Goal: Transaction & Acquisition: Purchase product/service

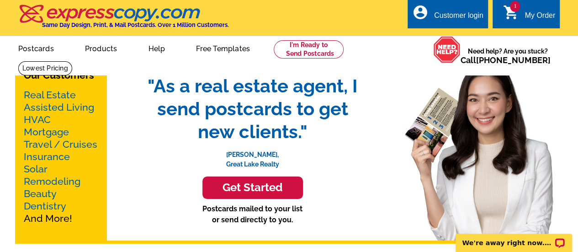
click at [531, 15] on div "My Order" at bounding box center [540, 17] width 31 height 13
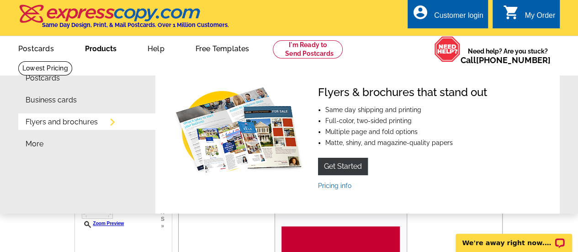
click at [45, 99] on link "Business cards" at bounding box center [51, 99] width 51 height 7
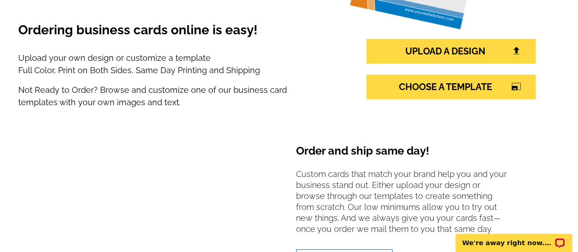
scroll to position [202, 0]
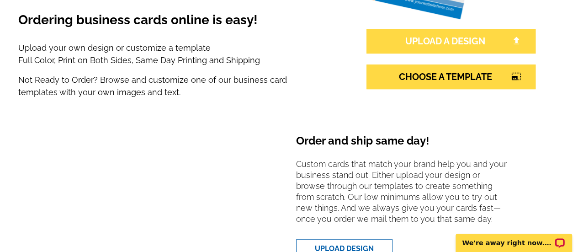
click at [452, 40] on link "UPLOAD A DESIGN" at bounding box center [451, 41] width 169 height 25
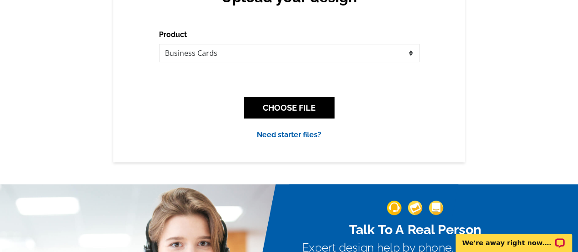
scroll to position [125, 0]
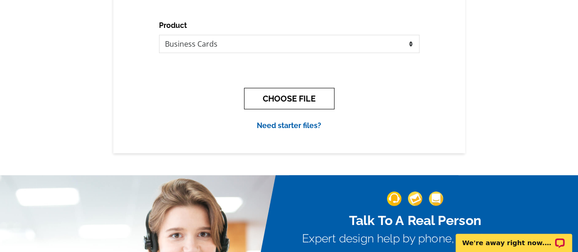
click at [295, 99] on button "CHOOSE FILE" at bounding box center [289, 98] width 91 height 21
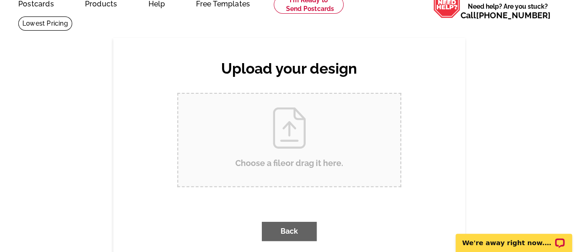
scroll to position [0, 0]
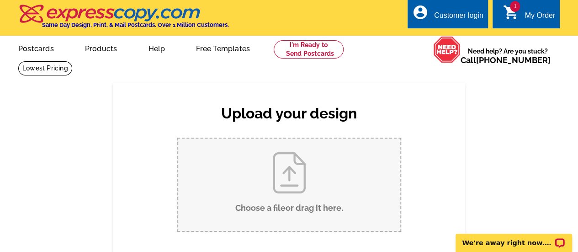
click at [283, 175] on input "Choose a file or drag it here ." at bounding box center [289, 185] width 222 height 92
type input "C:\fakepath\bus card.jpg"
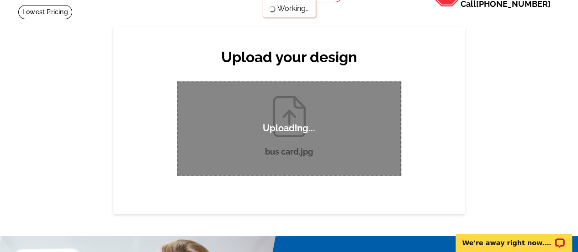
scroll to position [58, 0]
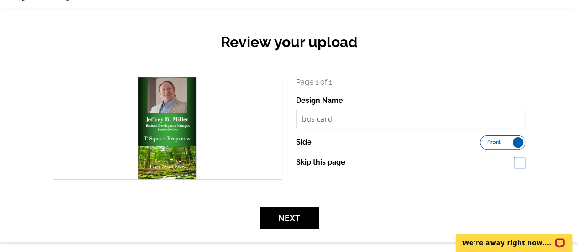
scroll to position [76, 0]
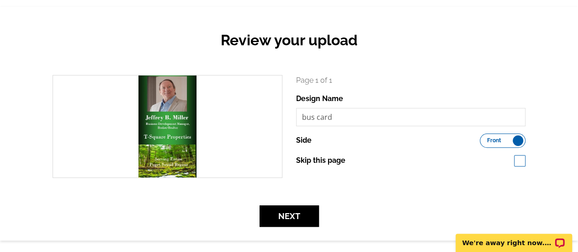
click at [516, 138] on label "Front Back" at bounding box center [503, 140] width 46 height 14
click at [485, 138] on input "Front Back" at bounding box center [485, 138] width 0 height 0
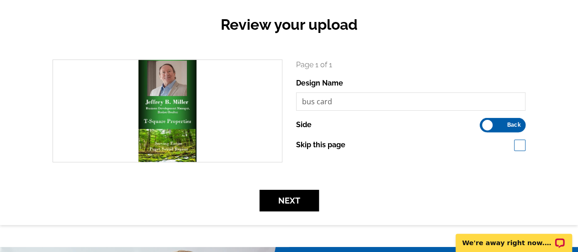
scroll to position [89, 0]
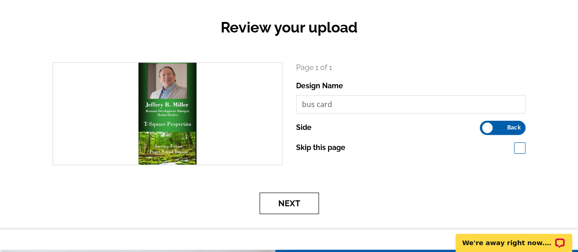
click at [290, 203] on button "Next" at bounding box center [289, 202] width 59 height 21
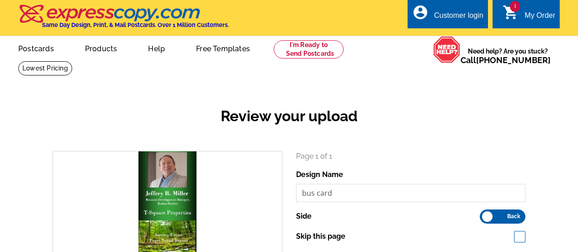
scroll to position [89, 0]
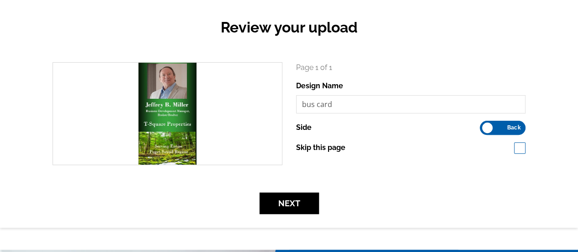
drag, startPoint x: 0, startPoint y: 0, endPoint x: 519, endPoint y: 127, distance: 534.1
click at [519, 127] on span "Back" at bounding box center [513, 127] width 13 height 5
click at [485, 125] on input "Front Back" at bounding box center [485, 125] width 0 height 0
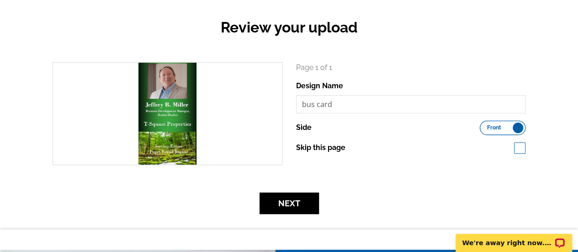
scroll to position [0, 0]
click at [293, 199] on button "Next" at bounding box center [289, 202] width 59 height 21
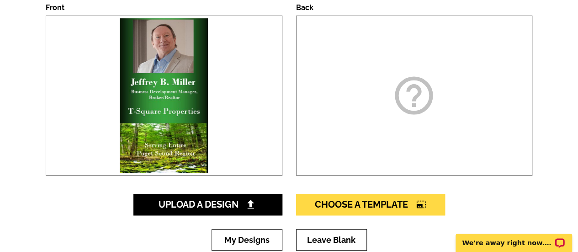
scroll to position [155, 0]
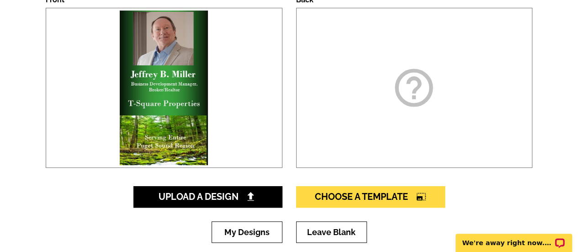
click at [409, 80] on icon "help_outline" at bounding box center [414, 88] width 46 height 46
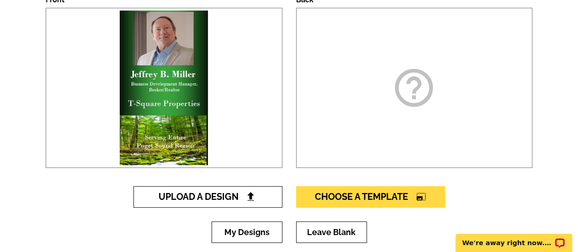
click at [228, 193] on span "Upload A Design" at bounding box center [208, 196] width 98 height 11
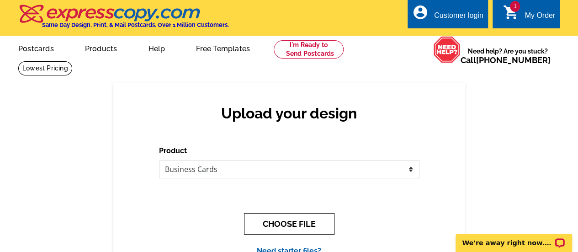
click at [292, 223] on button "CHOOSE FILE" at bounding box center [289, 223] width 91 height 21
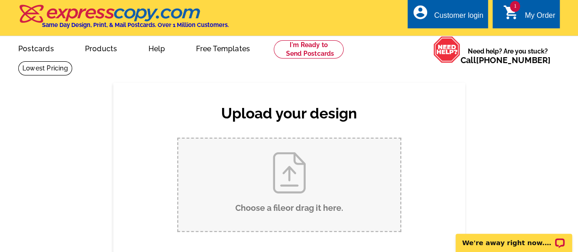
click at [291, 165] on input "Choose a file or drag it here ." at bounding box center [289, 185] width 222 height 92
type input "C:\fakepath\bus card 2.jpg"
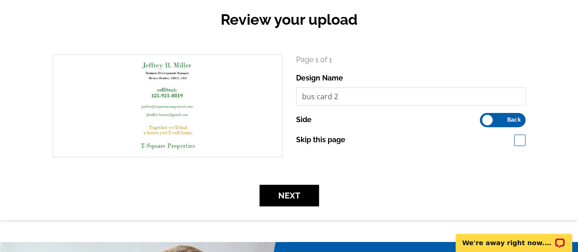
scroll to position [97, 0]
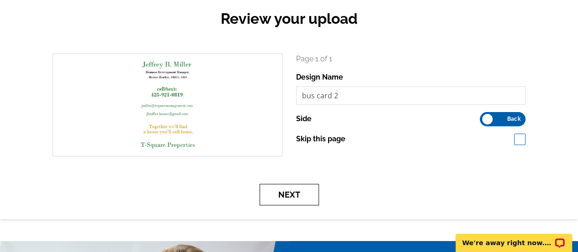
click at [297, 196] on button "Next" at bounding box center [289, 194] width 59 height 21
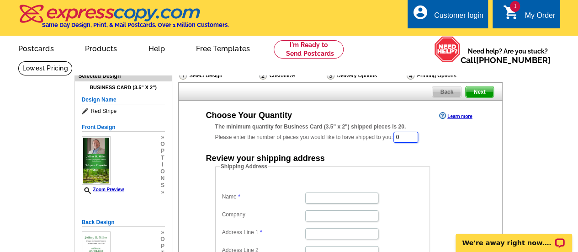
click at [415, 138] on input "0" at bounding box center [406, 137] width 25 height 11
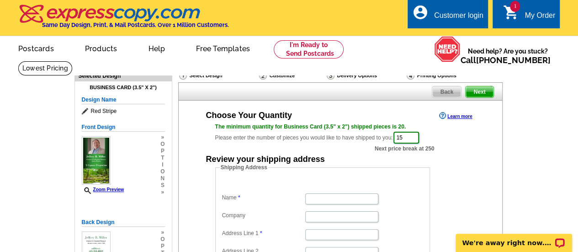
type input "1"
type input "250"
click at [466, 143] on div "The minimum quantity for Business Card (3.5" x 2") shipped pieces is 20. Please…" at bounding box center [340, 134] width 287 height 22
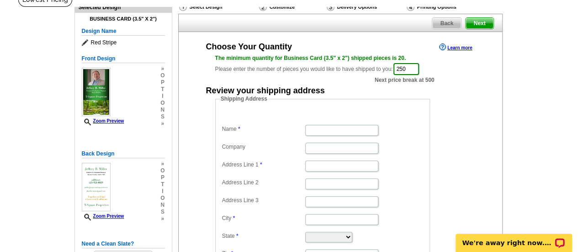
scroll to position [70, 0]
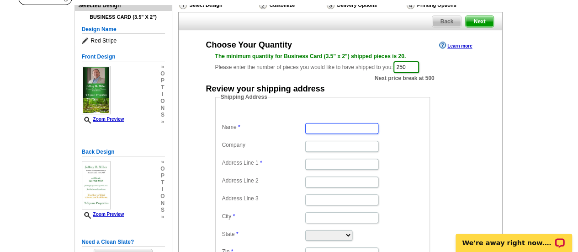
click at [316, 129] on input "Name" at bounding box center [341, 128] width 73 height 11
type input "Jeffrey Miller"
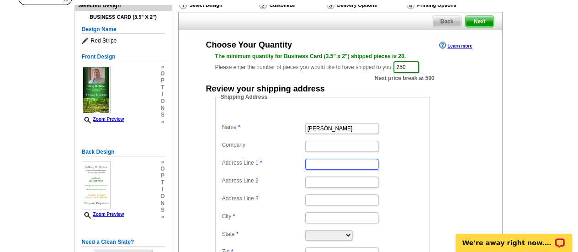
click at [313, 163] on input "Address Line 1" at bounding box center [341, 164] width 73 height 11
click at [339, 163] on input "19469 Willet lane NE" at bounding box center [341, 164] width 73 height 11
type input "19469 Willet Lane NE"
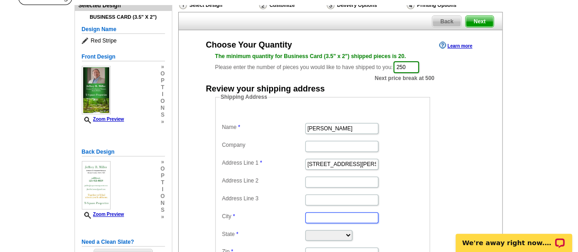
click at [319, 216] on input "City" at bounding box center [341, 217] width 73 height 11
type input "Poulsbo"
click at [313, 233] on select "Alabama Alaska Arizona Arkansas California Colorado Connecticut District of Col…" at bounding box center [328, 235] width 47 height 11
select select "WA"
click at [305, 230] on select "Alabama Alaska Arizona Arkansas California Colorado Connecticut District of Col…" at bounding box center [328, 235] width 47 height 11
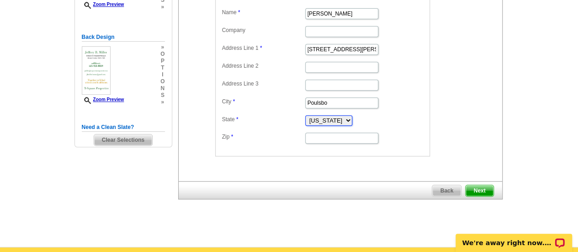
scroll to position [186, 0]
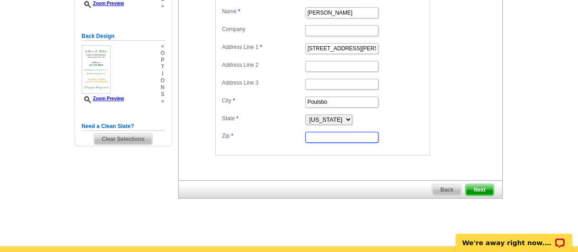
click at [360, 134] on input "Zip" at bounding box center [341, 137] width 73 height 11
type input "98370"
click at [480, 187] on span "Next" at bounding box center [479, 189] width 27 height 11
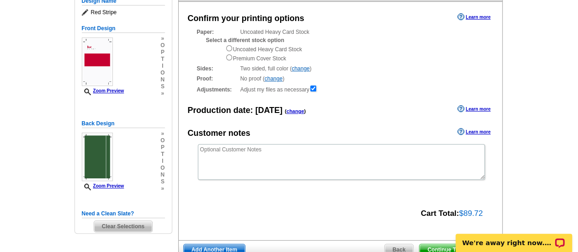
scroll to position [107, 0]
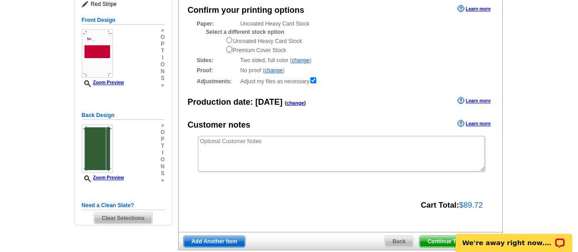
click at [229, 48] on input "radio" at bounding box center [229, 49] width 6 height 6
radio input "true"
click at [278, 70] on link "change" at bounding box center [274, 70] width 18 height 6
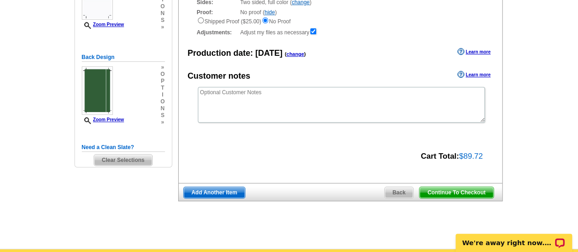
scroll to position [152, 0]
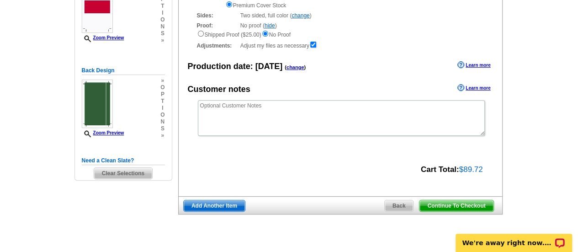
click at [464, 208] on span "Continue To Checkout" at bounding box center [457, 205] width 74 height 11
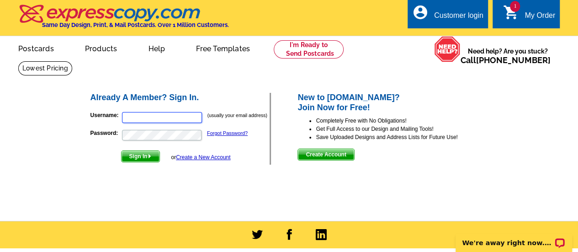
click at [156, 117] on input "Username:" at bounding box center [162, 117] width 80 height 11
click at [197, 159] on link "Create a New Account" at bounding box center [203, 157] width 54 height 6
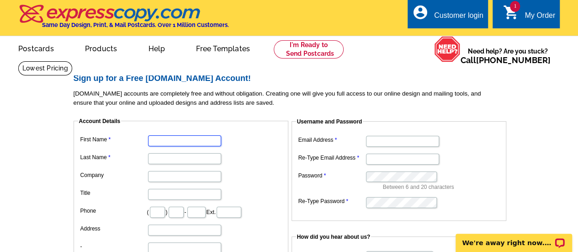
click at [176, 143] on input "First Name" at bounding box center [184, 140] width 73 height 11
type input "[PERSON_NAME]"
click at [173, 156] on input "Last Name" at bounding box center [184, 158] width 73 height 11
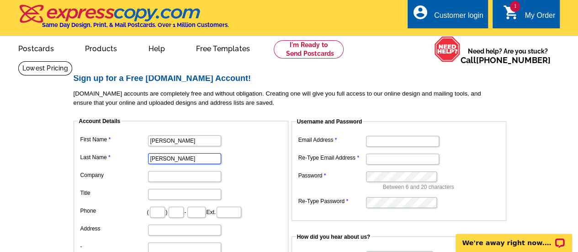
type input "[PERSON_NAME]"
click at [156, 213] on input "text" at bounding box center [157, 212] width 15 height 11
type input "425"
click at [184, 213] on input "text" at bounding box center [176, 212] width 15 height 11
type input "921"
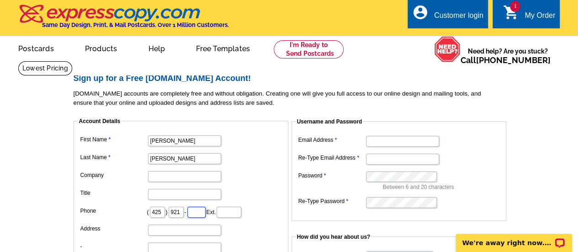
click at [206, 210] on input "text" at bounding box center [196, 212] width 18 height 11
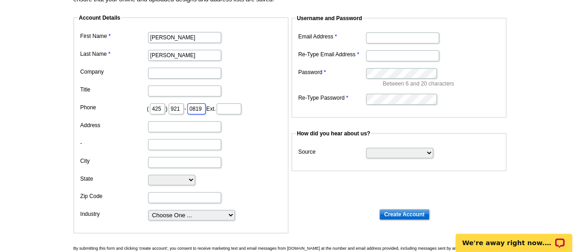
scroll to position [111, 0]
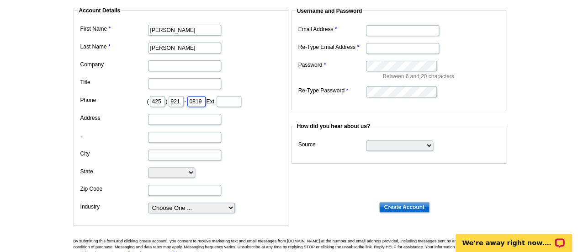
type input "0819"
click at [160, 117] on input "Address" at bounding box center [184, 119] width 73 height 11
type input "19469 Willet Lane NE"
click at [155, 152] on input "City" at bounding box center [184, 154] width 73 height 11
type input "Poulsbo"
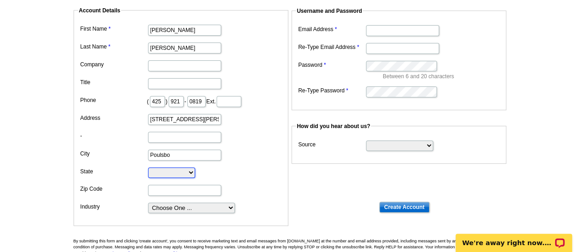
click at [155, 171] on select "Alabama Alaska Arizona Arkansas California Colorado Connecticut District of Col…" at bounding box center [171, 172] width 47 height 11
select select "WA"
click at [148, 167] on select "Alabama Alaska Arizona Arkansas California Colorado Connecticut District of Col…" at bounding box center [171, 172] width 47 height 11
click at [158, 187] on input "Zip Code" at bounding box center [184, 190] width 73 height 11
type input "98370"
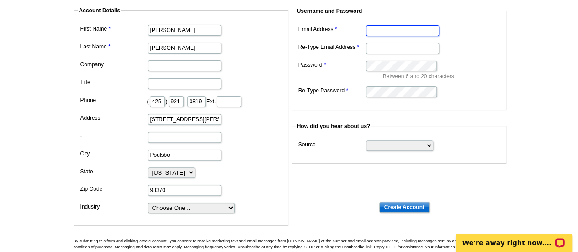
click at [394, 32] on input "Email Address" at bounding box center [402, 30] width 73 height 11
type input "[DOMAIN_NAME][EMAIL_ADDRESS][DOMAIN_NAME]"
click at [387, 49] on input "Re-Type Email Address" at bounding box center [402, 48] width 73 height 11
type input "[DOMAIN_NAME][EMAIL_ADDRESS][DOMAIN_NAME]"
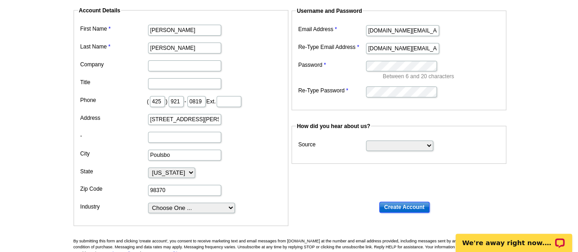
click at [404, 205] on input "Create Account" at bounding box center [404, 207] width 50 height 11
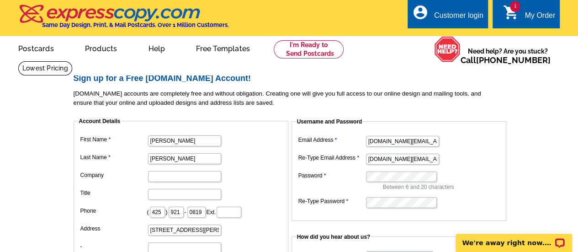
click at [457, 15] on div "Customer login" at bounding box center [458, 17] width 49 height 13
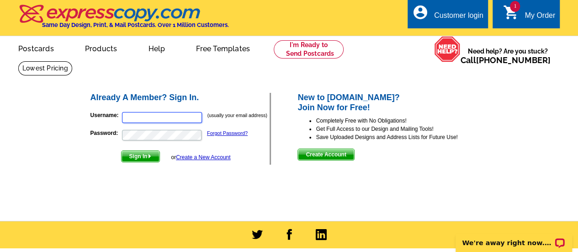
click at [162, 118] on input "Username:" at bounding box center [162, 117] width 80 height 11
type input "[DOMAIN_NAME][EMAIL_ADDRESS][DOMAIN_NAME]"
click at [140, 157] on span "Sign In" at bounding box center [141, 156] width 38 height 11
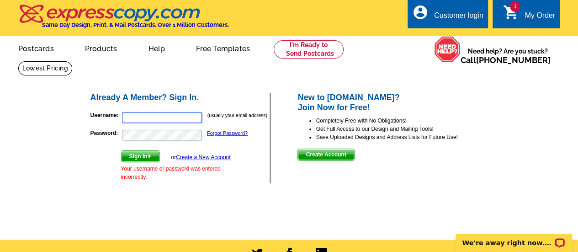
click at [142, 117] on input "Username:" at bounding box center [162, 117] width 80 height 11
click at [211, 133] on link "Forgot Password?" at bounding box center [227, 132] width 41 height 5
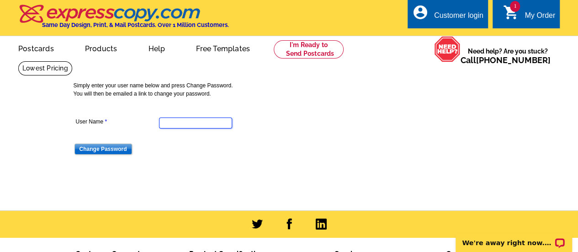
click at [190, 125] on input "User Name" at bounding box center [195, 122] width 73 height 11
type input "[DOMAIN_NAME][EMAIL_ADDRESS][DOMAIN_NAME]"
click at [104, 150] on input "Change Password" at bounding box center [104, 149] width 58 height 11
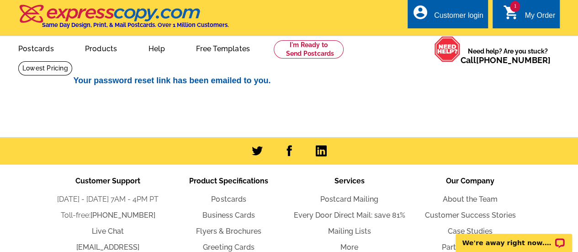
click at [454, 10] on link "account_circle Customer login" at bounding box center [447, 15] width 71 height 11
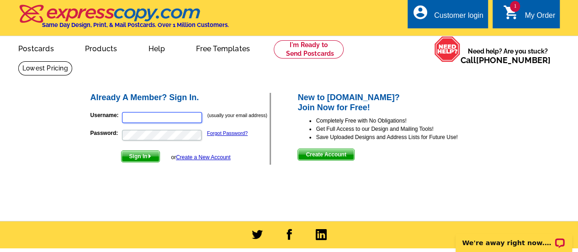
click at [171, 116] on input "Username:" at bounding box center [162, 117] width 80 height 11
type input "[DOMAIN_NAME][EMAIL_ADDRESS][DOMAIN_NAME]"
click at [141, 156] on span "Sign In" at bounding box center [141, 156] width 38 height 11
